Goal: Transaction & Acquisition: Book appointment/travel/reservation

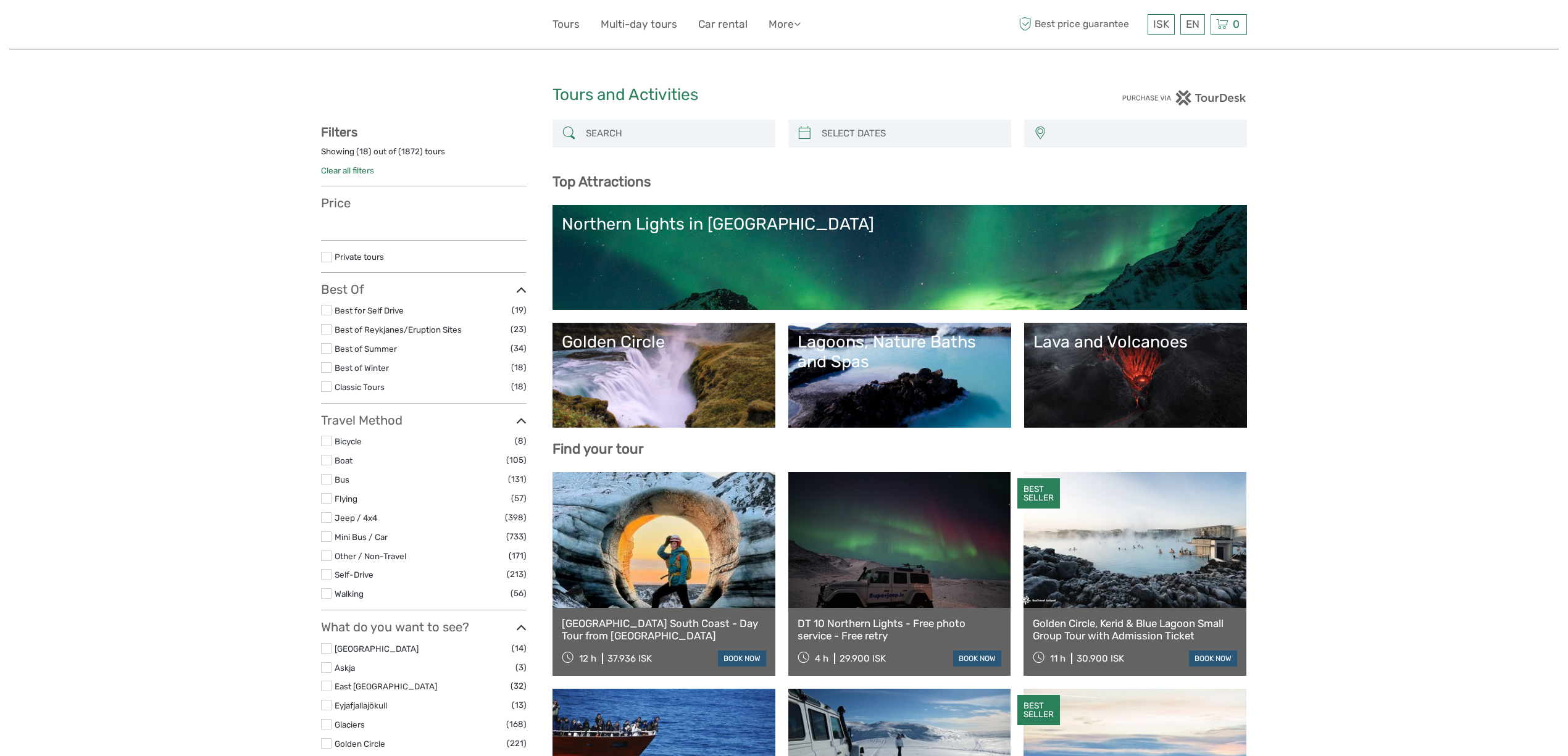
select select
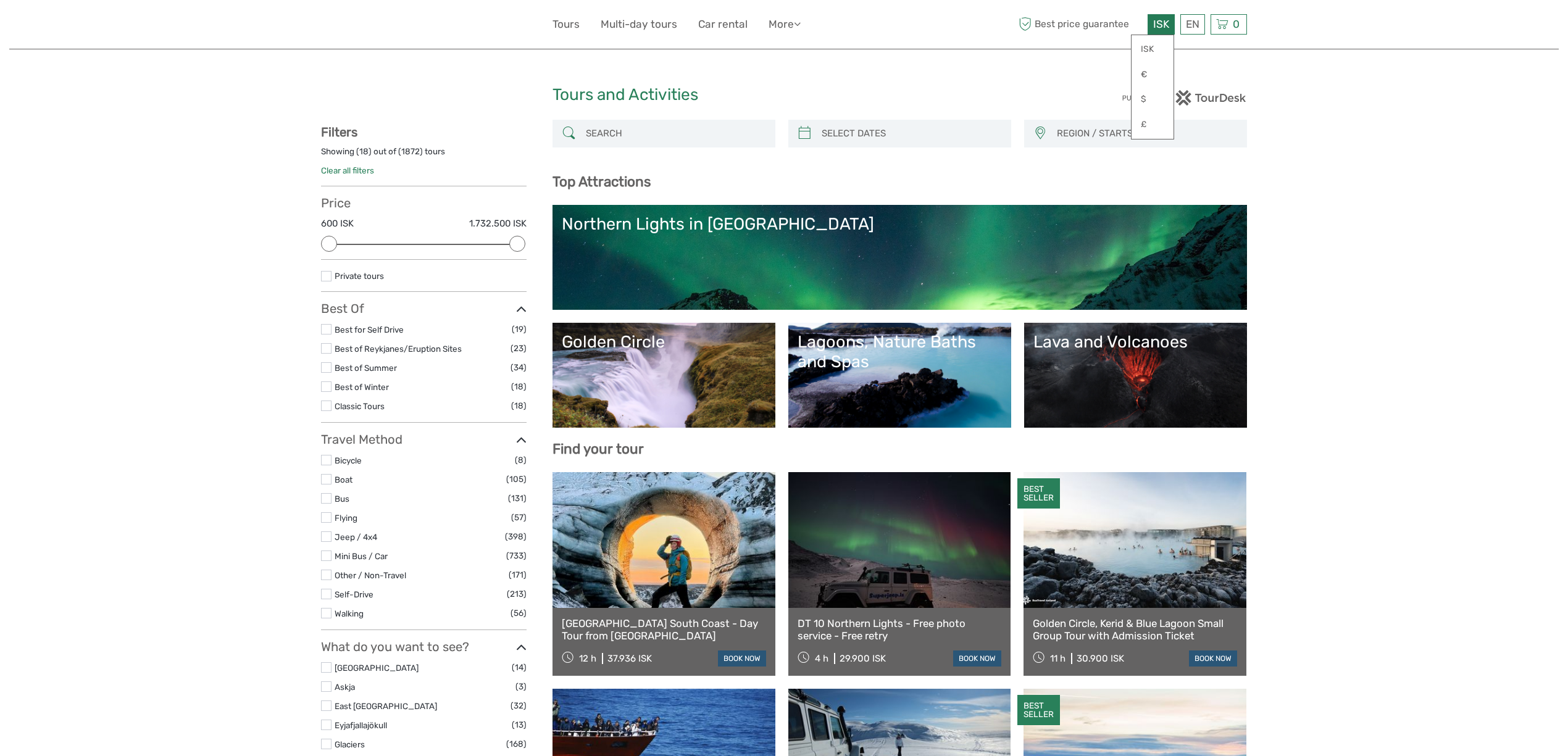
click at [1168, 26] on div "ISK ISK € $ £" at bounding box center [1161, 24] width 27 height 21
click at [627, 131] on input "search" at bounding box center [675, 133] width 188 height 21
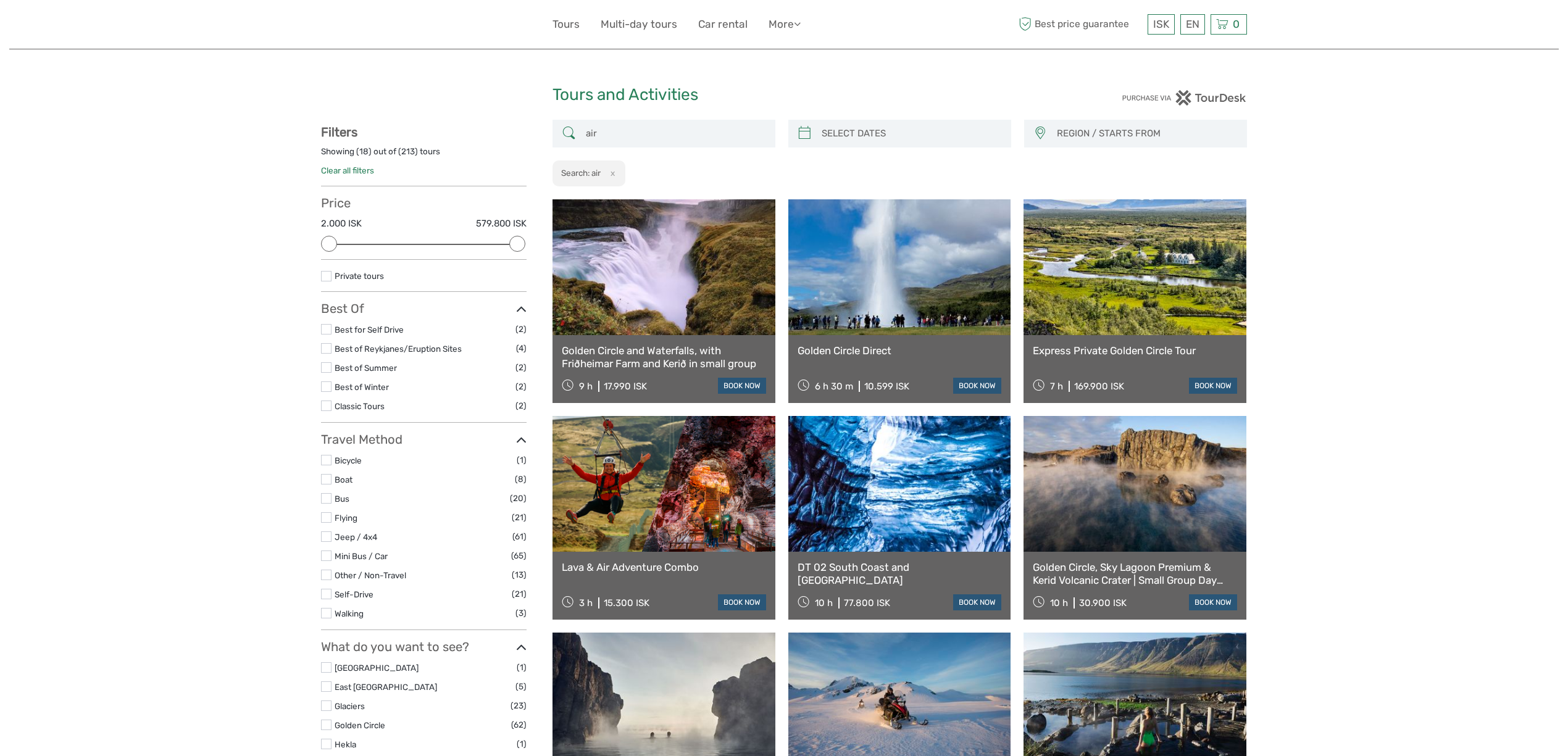
drag, startPoint x: 616, startPoint y: 131, endPoint x: 557, endPoint y: 133, distance: 59.0
click at [557, 133] on div "air" at bounding box center [664, 133] width 223 height 28
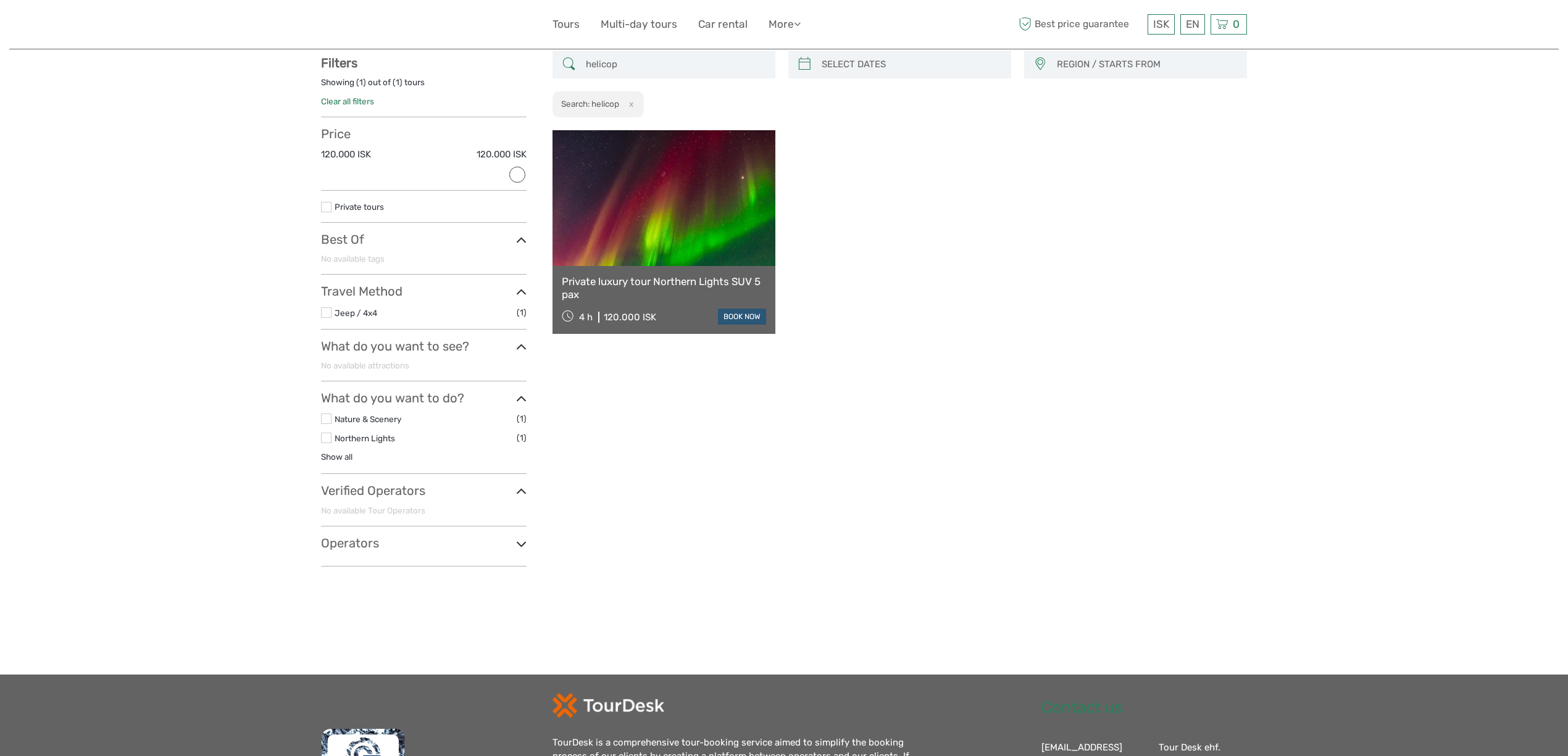
scroll to position [70, 0]
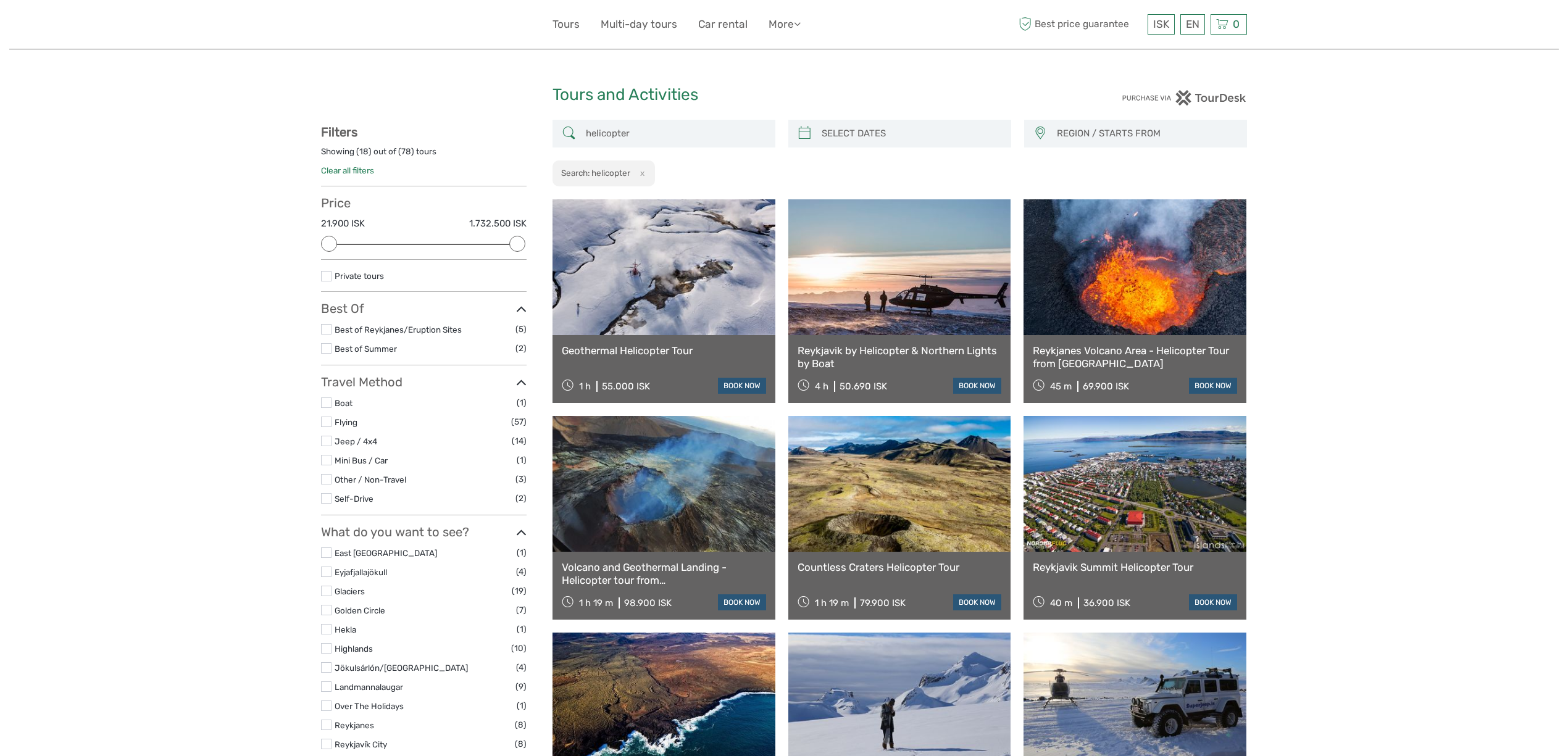
type input "helicopter"
